Goal: Information Seeking & Learning: Learn about a topic

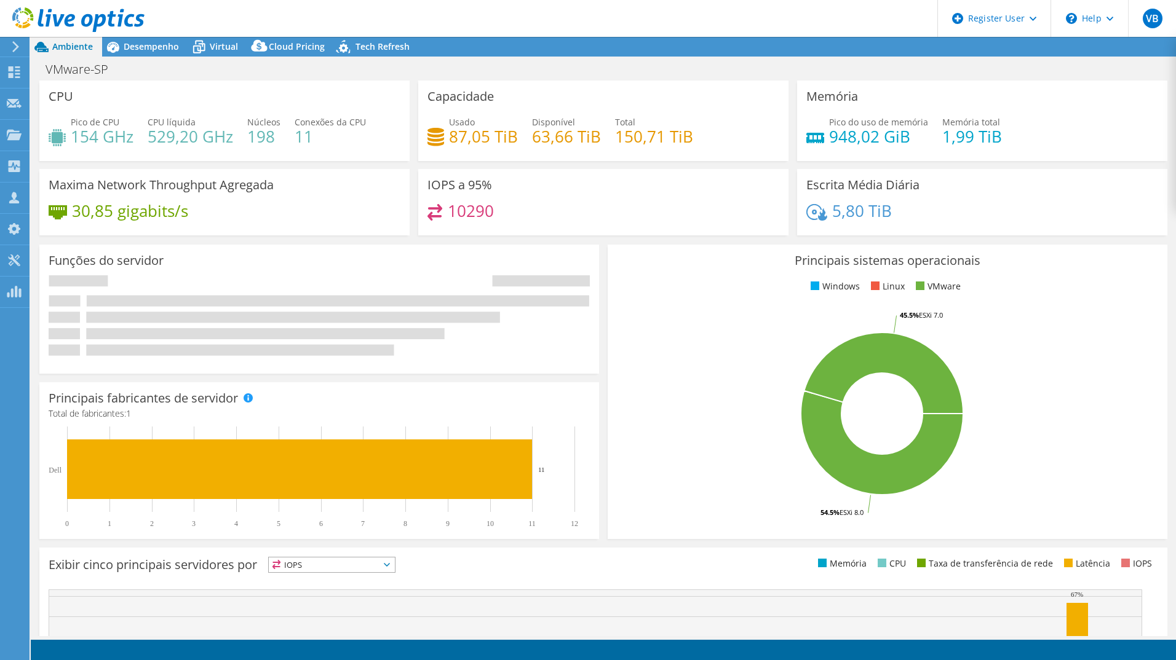
select select "SouthAmerica"
select select "USD"
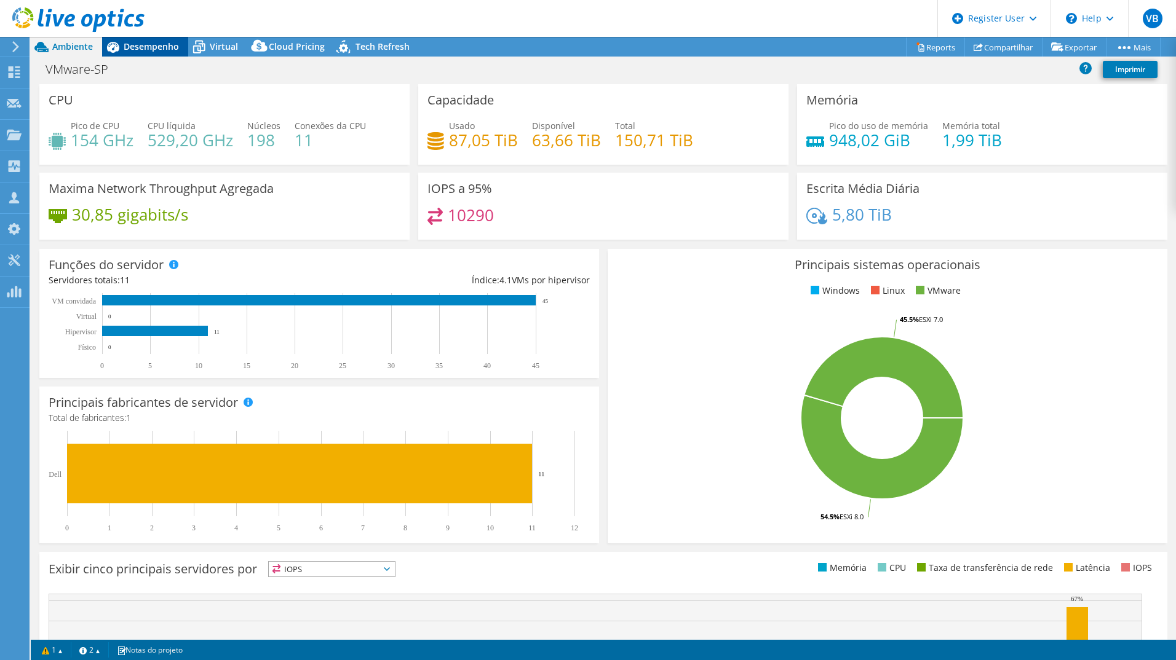
click at [167, 48] on span "Desempenho" at bounding box center [151, 47] width 55 height 12
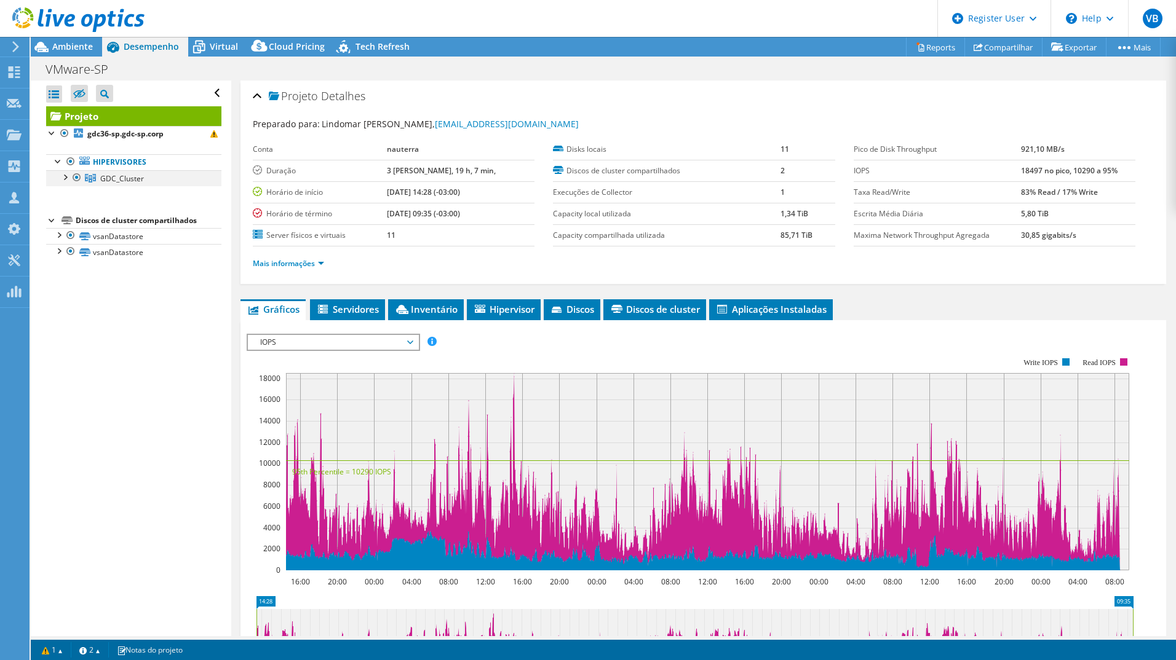
click at [65, 178] on div at bounding box center [64, 176] width 12 height 12
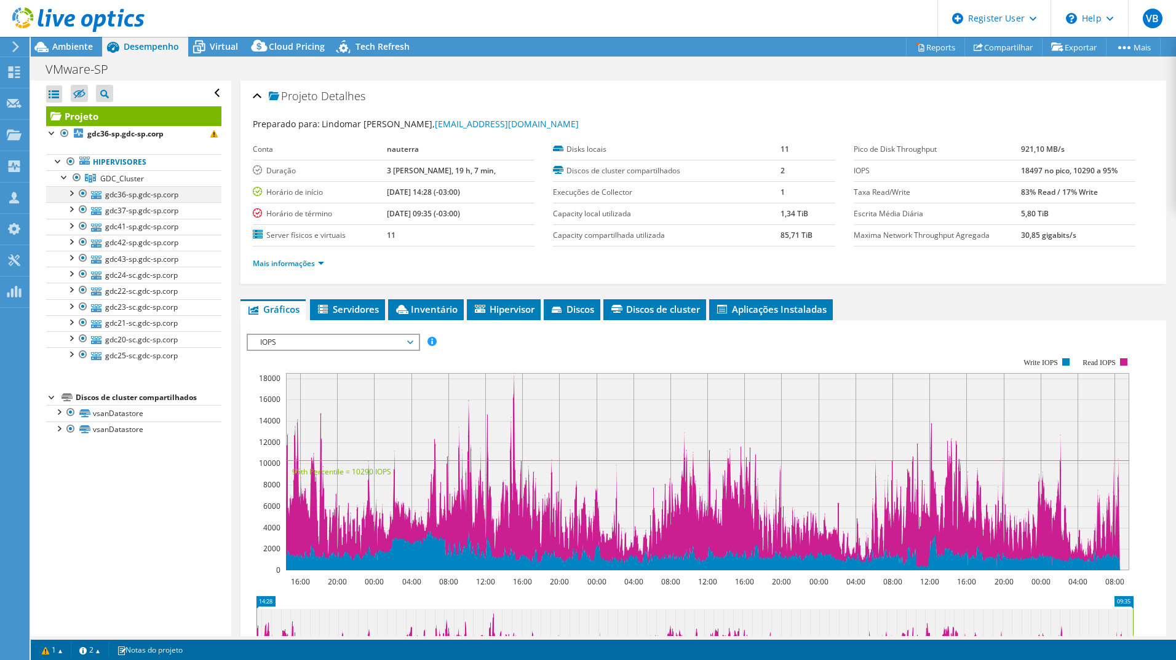
click at [80, 194] on div at bounding box center [83, 193] width 12 height 15
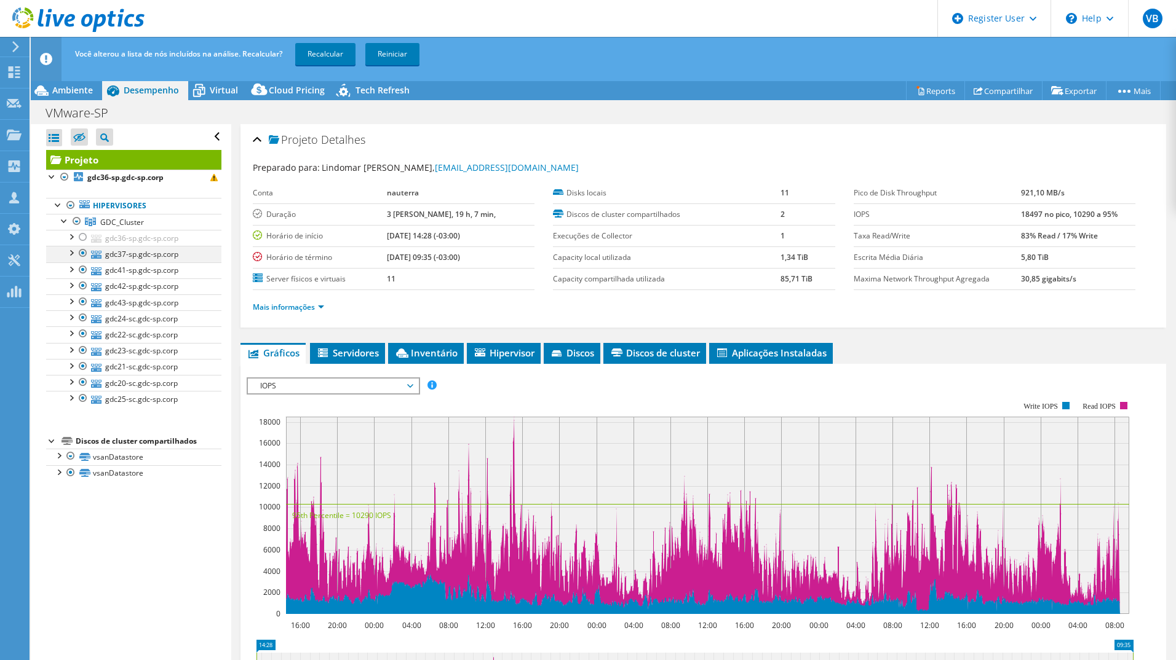
click at [80, 253] on div at bounding box center [83, 253] width 12 height 15
click at [82, 272] on div at bounding box center [83, 270] width 12 height 15
click at [84, 285] on div at bounding box center [83, 286] width 12 height 15
click at [82, 301] on div at bounding box center [83, 302] width 12 height 15
click at [314, 52] on link "Recalcular" at bounding box center [325, 54] width 60 height 22
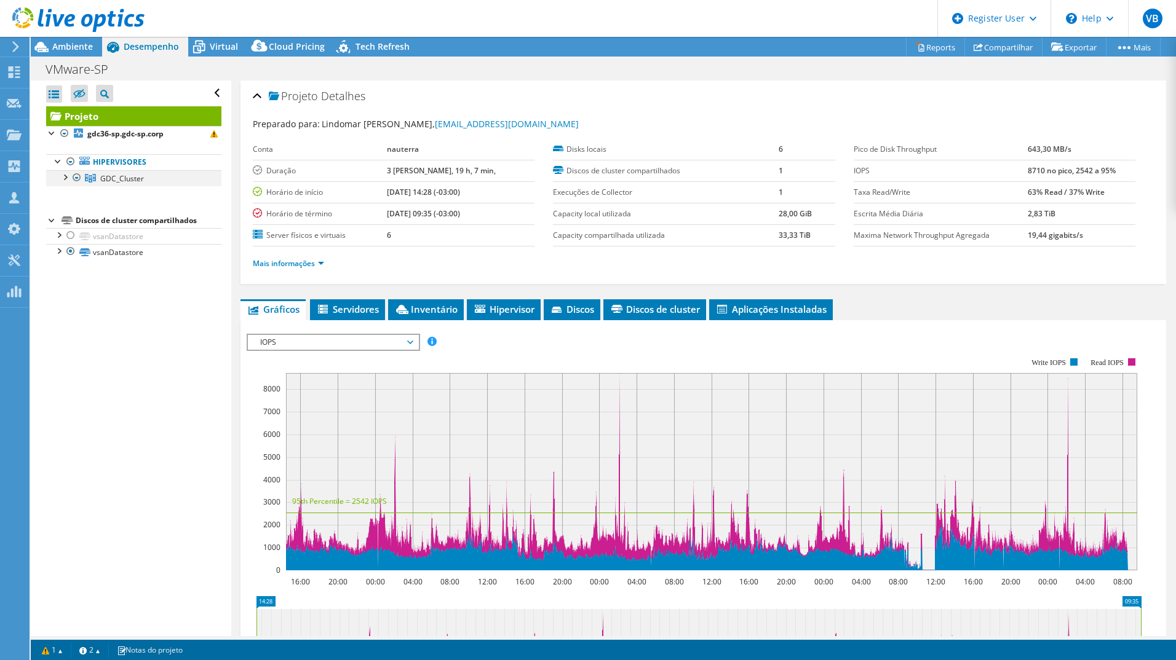
click at [65, 178] on div at bounding box center [64, 176] width 12 height 12
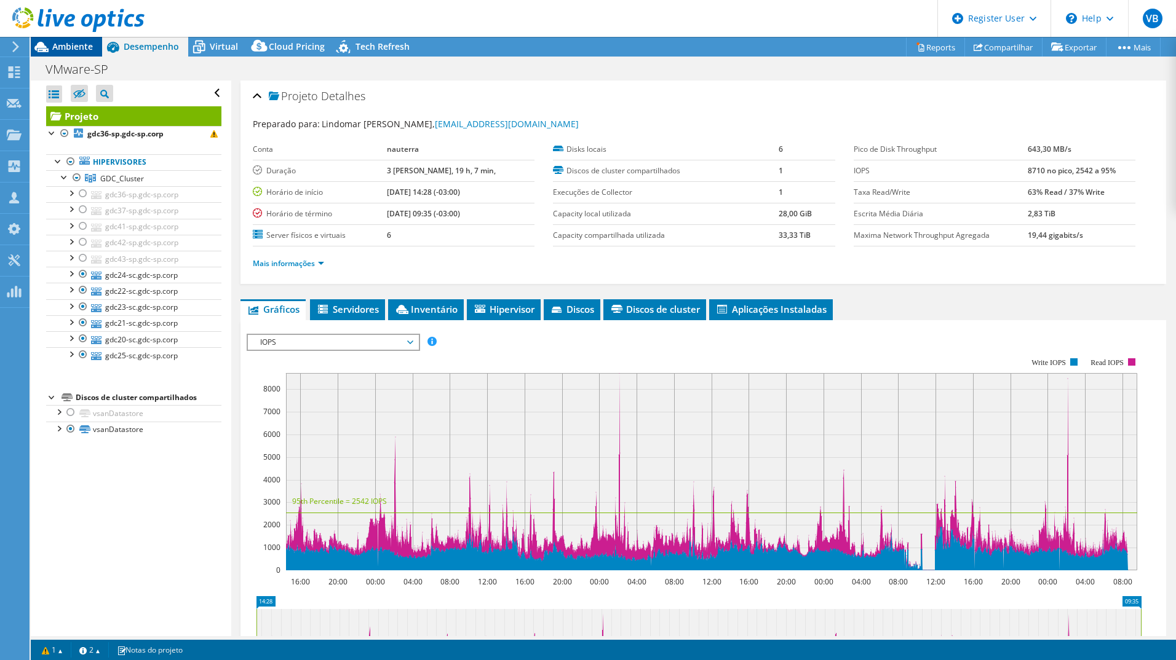
click at [84, 46] on span "Ambiente" at bounding box center [72, 47] width 41 height 12
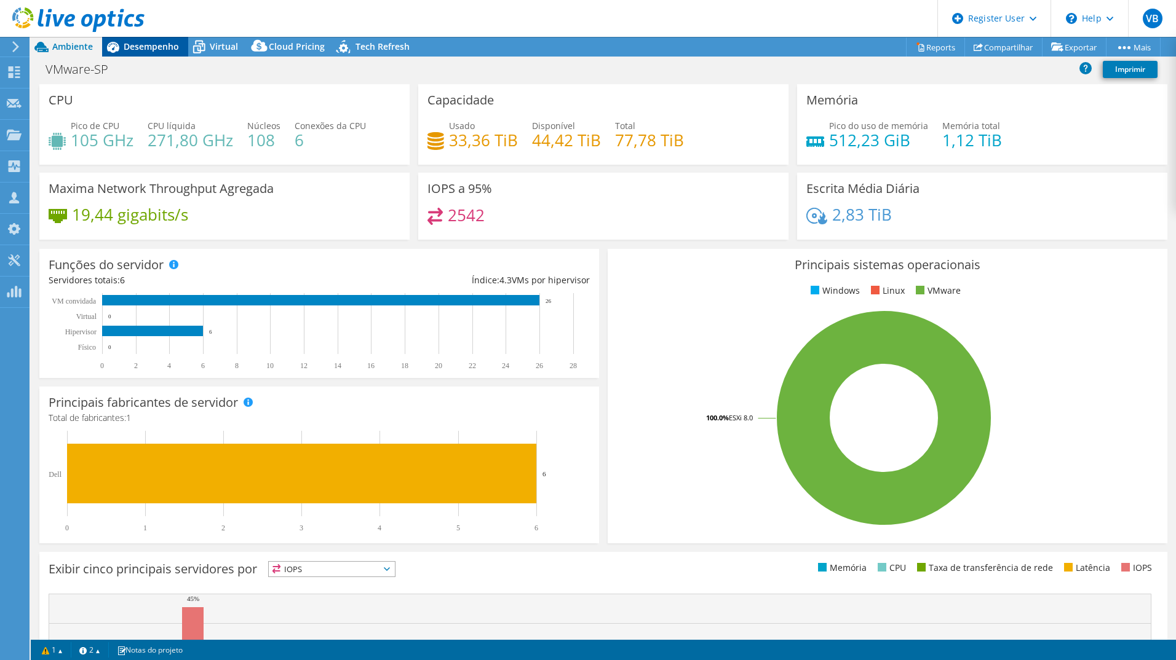
click at [175, 56] on div "Desempenho" at bounding box center [145, 47] width 86 height 20
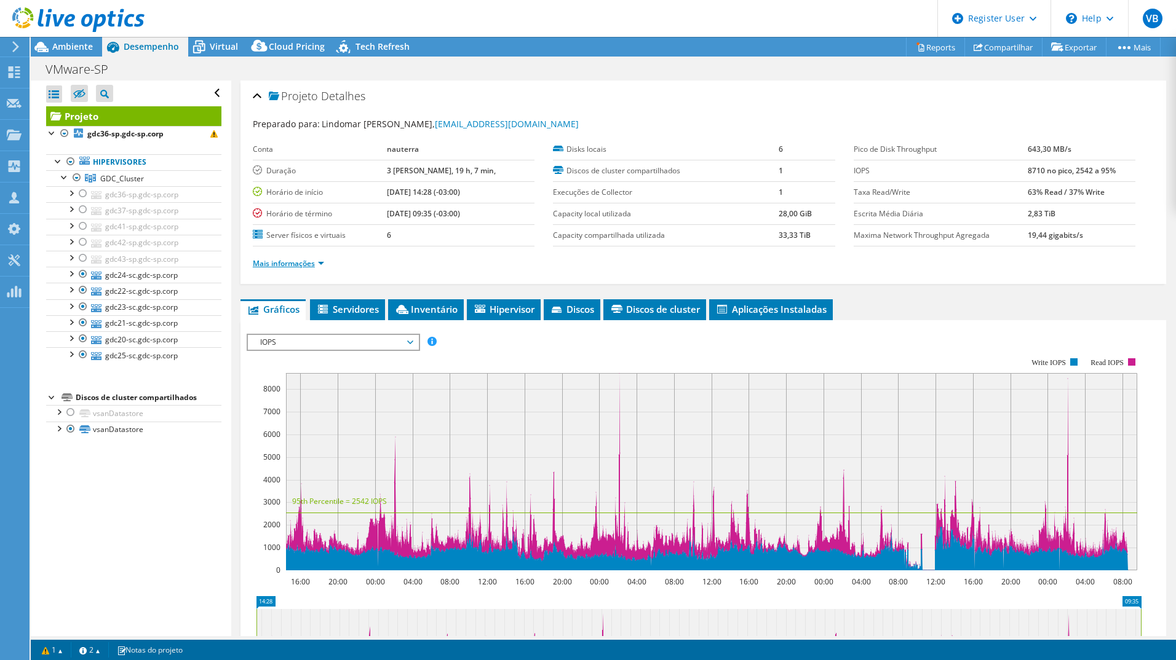
click at [298, 264] on link "Mais informações" at bounding box center [288, 263] width 71 height 10
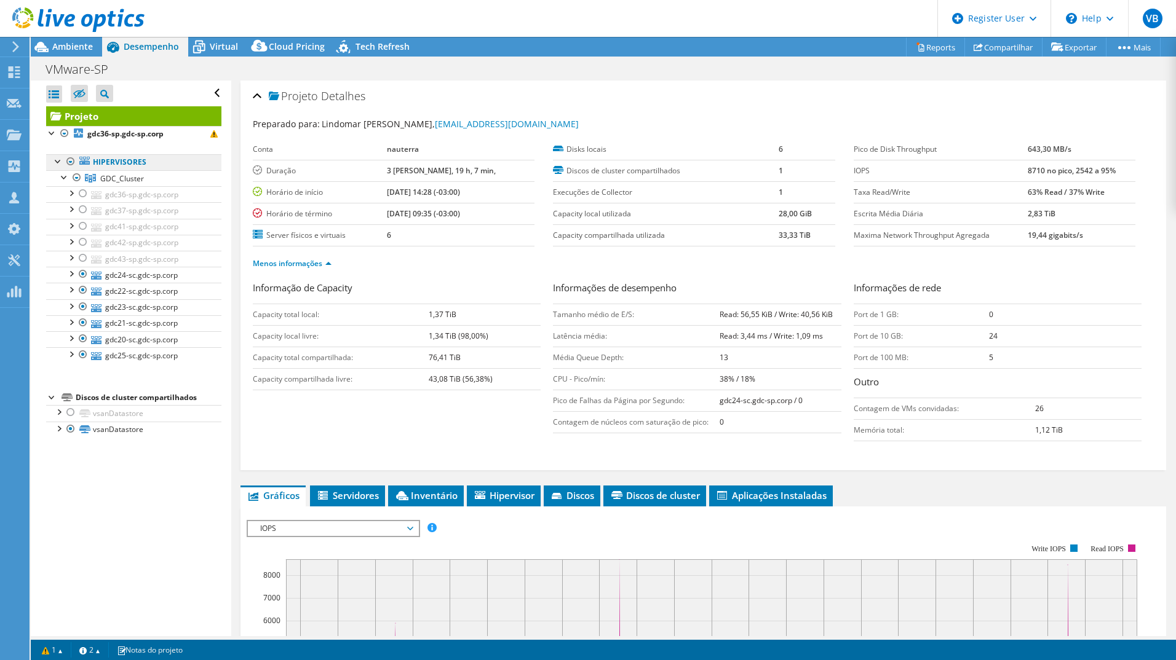
click at [123, 167] on link "Hipervisores" at bounding box center [133, 162] width 175 height 16
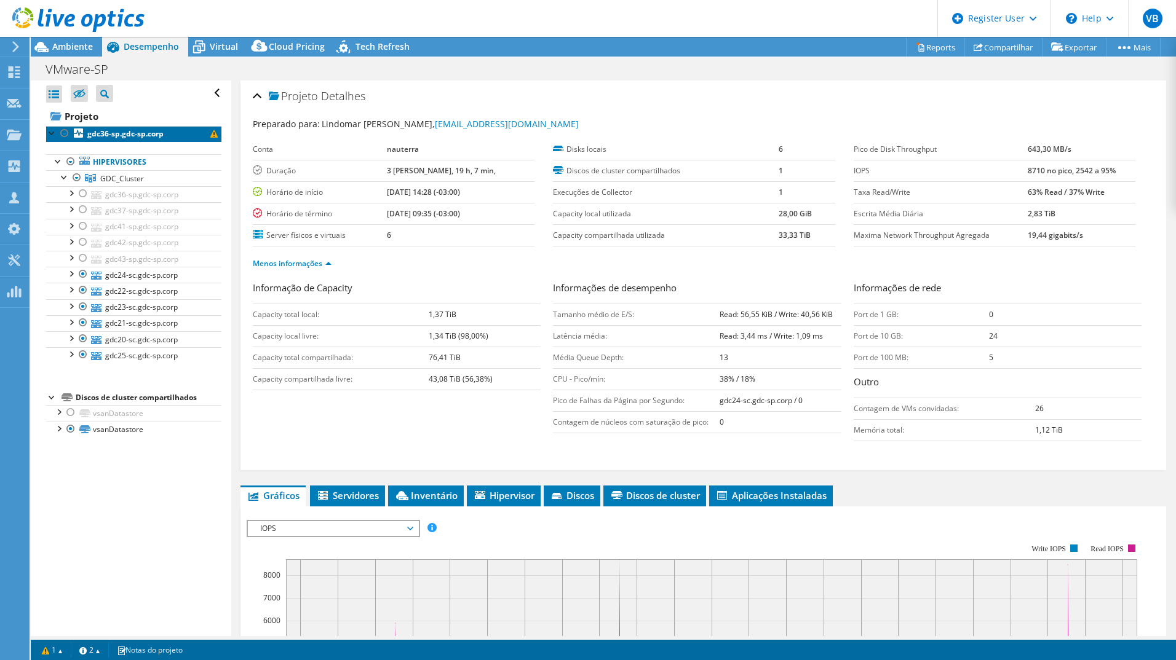
click at [111, 140] on link "gdc36-sp.gdc-sp.corp" at bounding box center [133, 134] width 175 height 16
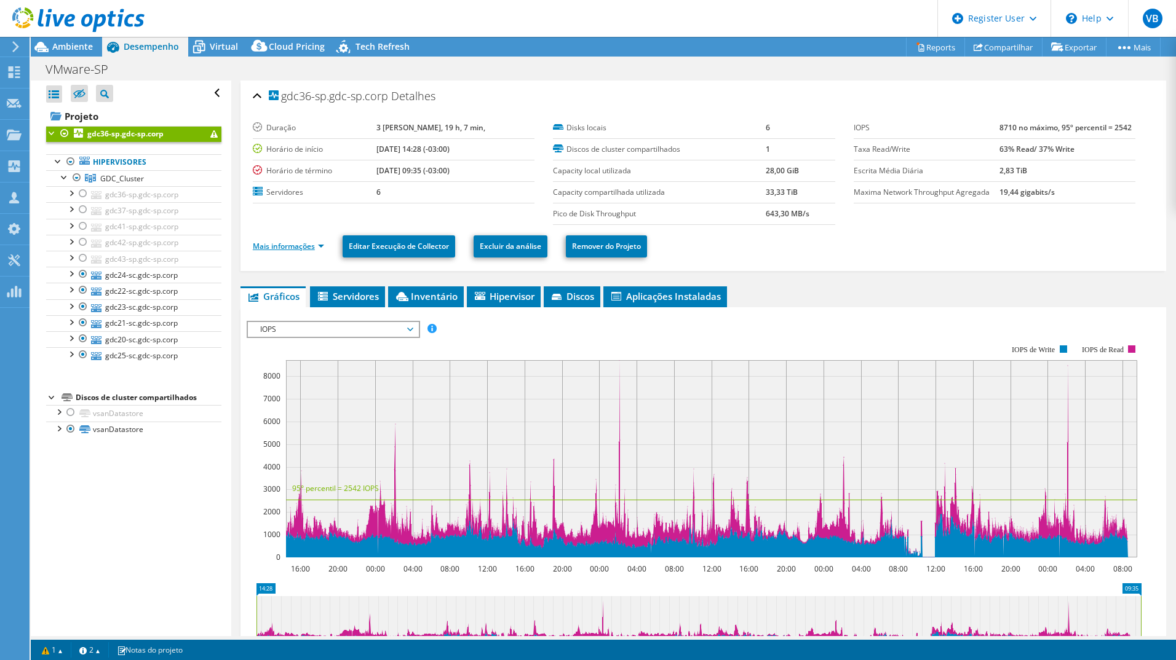
click at [323, 249] on link "Mais informações" at bounding box center [288, 246] width 71 height 10
